Goal: Task Accomplishment & Management: Manage account settings

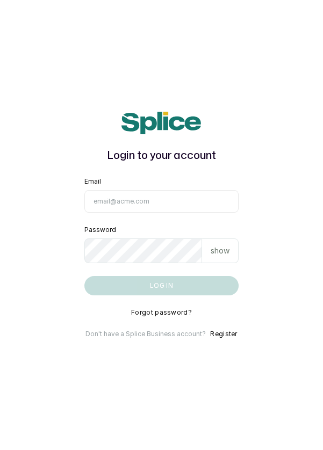
click at [122, 213] on input "Email" at bounding box center [161, 201] width 155 height 23
type input "info@dermaspaceng.com"
click at [84, 276] on button "Log in" at bounding box center [161, 285] width 155 height 19
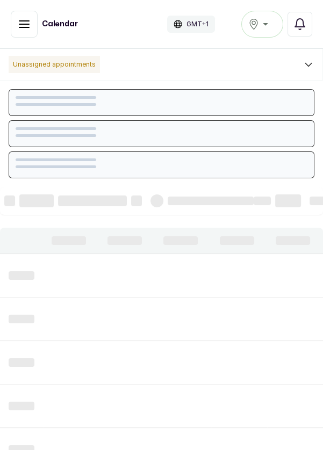
scroll to position [362, 0]
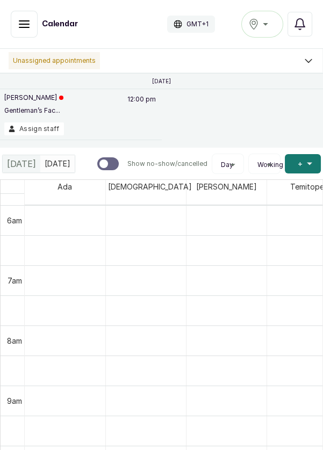
click at [22, 31] on button "Show no-show/cancelled" at bounding box center [24, 24] width 27 height 27
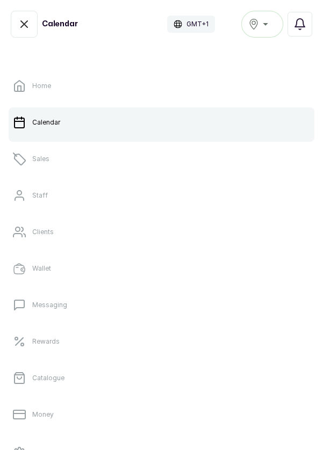
click at [22, 26] on icon "button" at bounding box center [24, 24] width 6 height 6
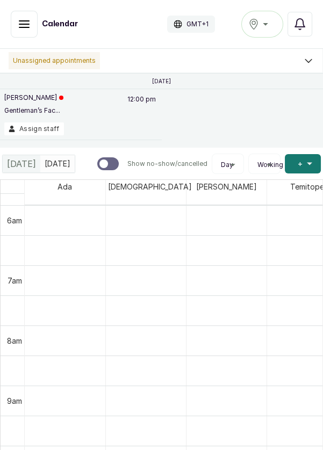
click at [33, 32] on button "Show no-show/cancelled" at bounding box center [24, 24] width 27 height 27
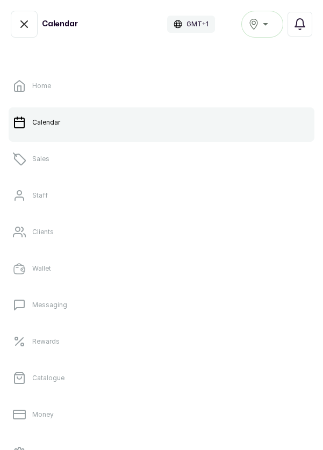
click at [76, 156] on link "Sales" at bounding box center [162, 159] width 306 height 30
